Goal: Use online tool/utility

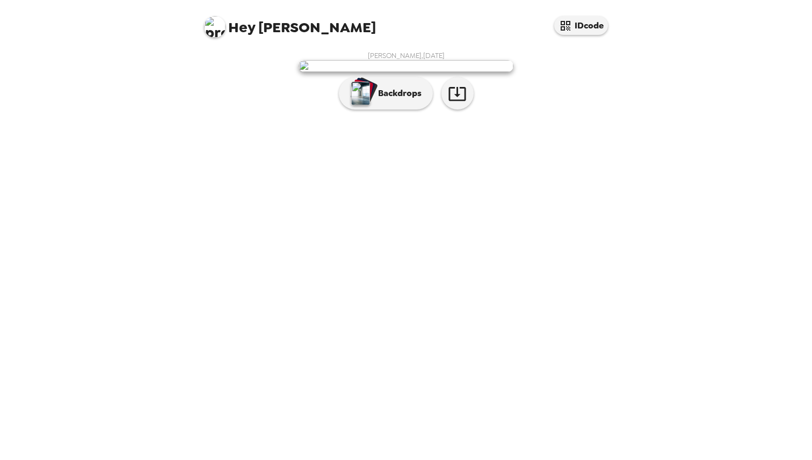
click at [422, 72] on img at bounding box center [405, 66] width 215 height 12
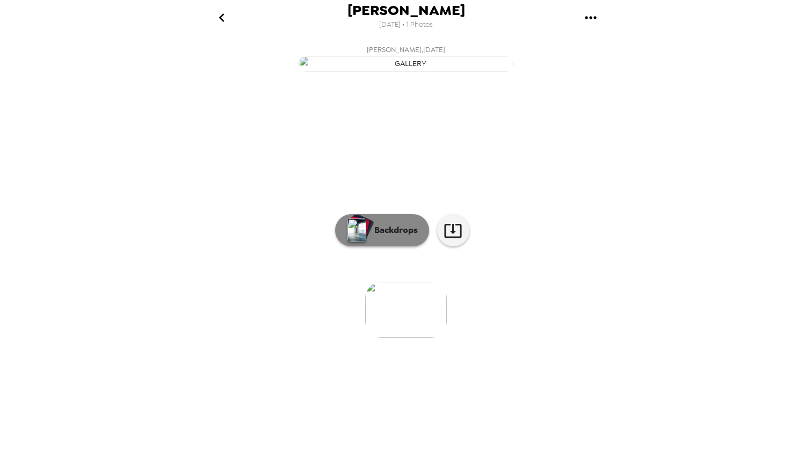
click at [397, 246] on button "Backdrops" at bounding box center [382, 230] width 94 height 32
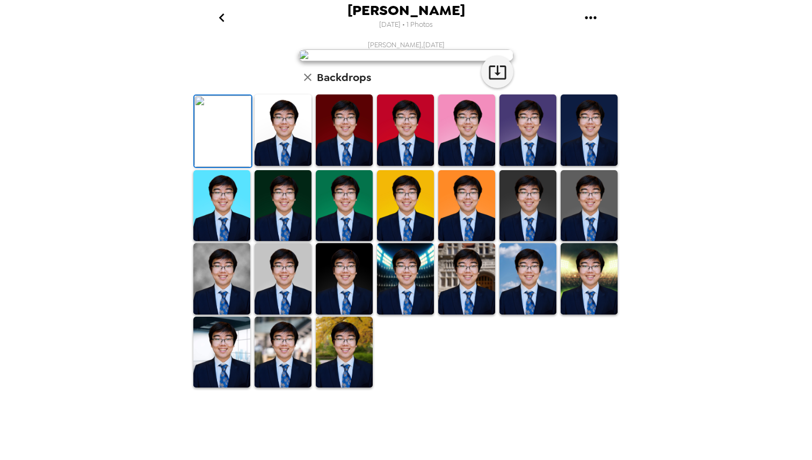
scroll to position [63, 0]
click at [283, 166] on img at bounding box center [282, 129] width 57 height 71
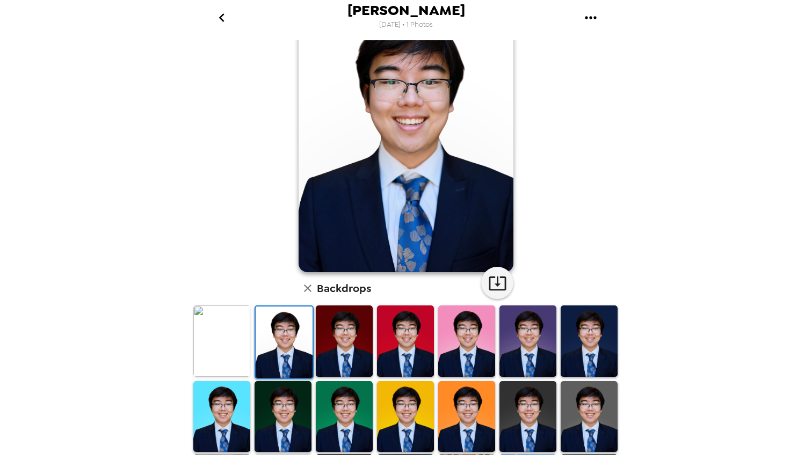
click at [325, 348] on img at bounding box center [344, 340] width 57 height 71
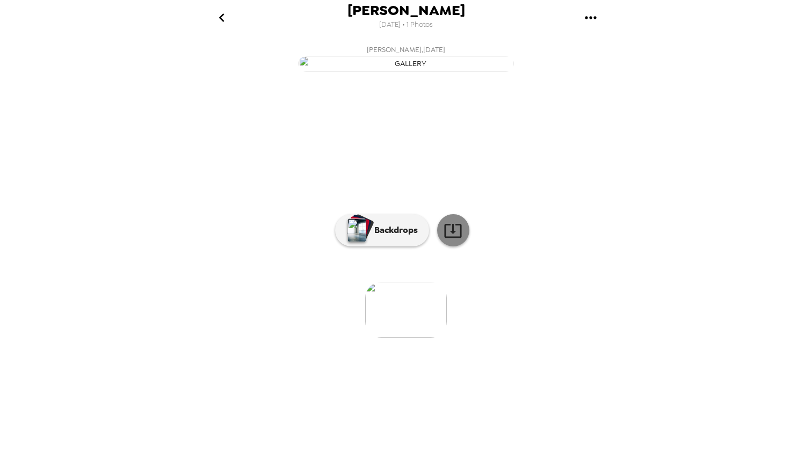
click at [452, 238] on icon at bounding box center [452, 231] width 17 height 14
